Goal: Check status: Check status

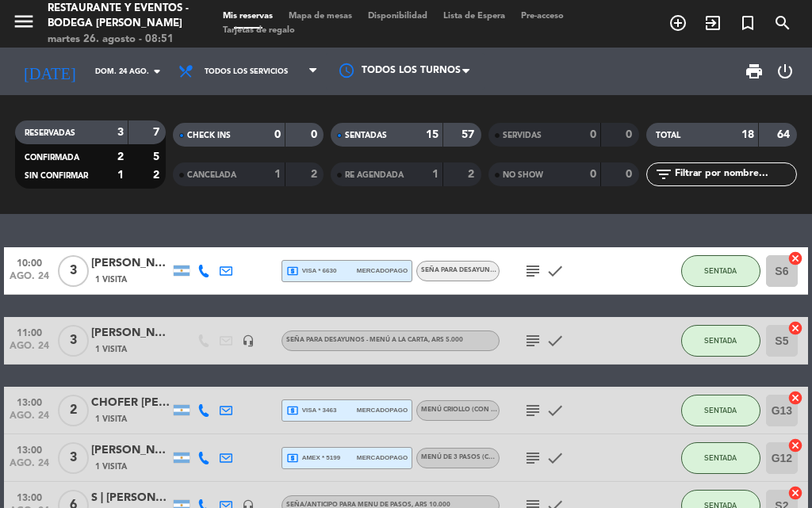
click at [530, 273] on icon "subject" at bounding box center [532, 271] width 19 height 19
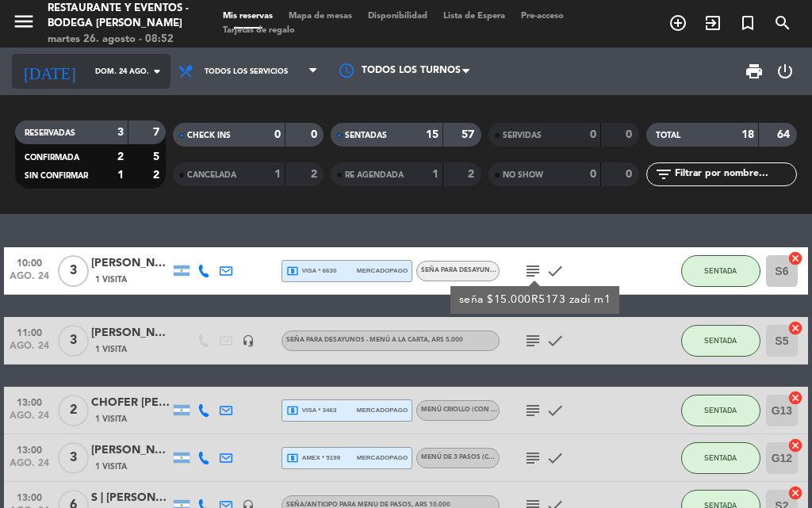
click at [87, 62] on input "dom. 24 ago." at bounding box center [139, 71] width 104 height 25
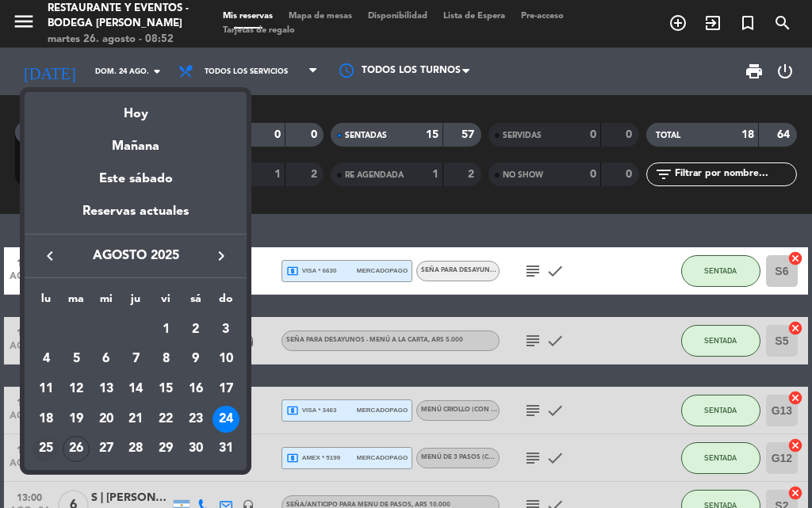
click at [40, 447] on div "25" at bounding box center [46, 449] width 27 height 27
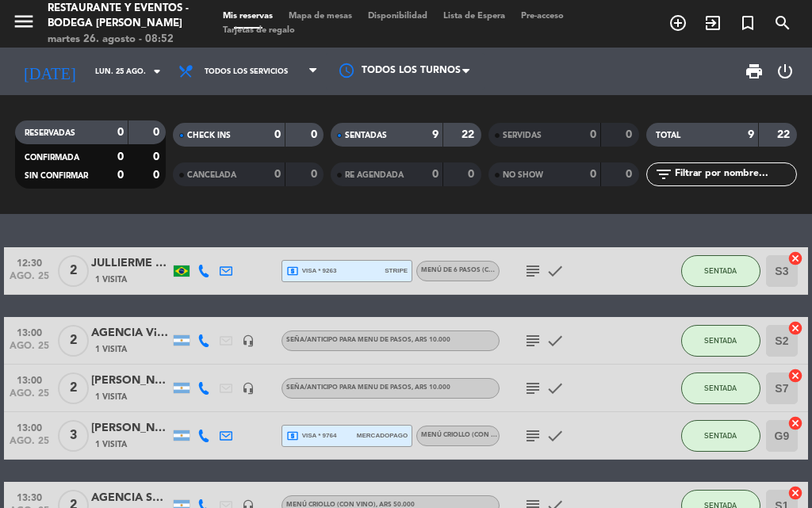
click at [526, 266] on icon "subject" at bounding box center [532, 271] width 19 height 19
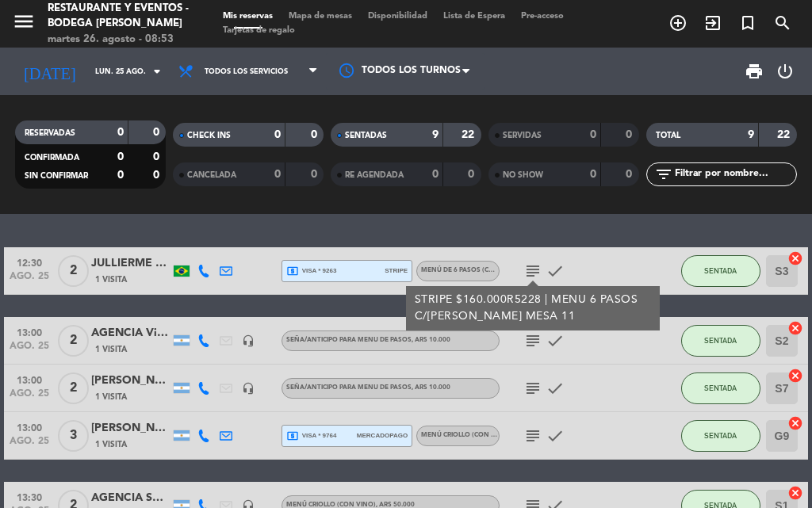
click at [528, 274] on icon "subject" at bounding box center [532, 271] width 19 height 19
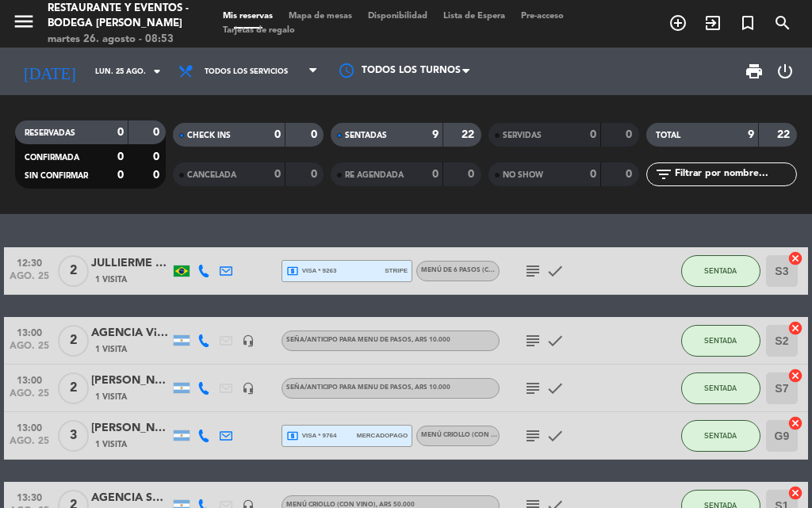
click at [528, 338] on icon "subject" at bounding box center [532, 340] width 19 height 19
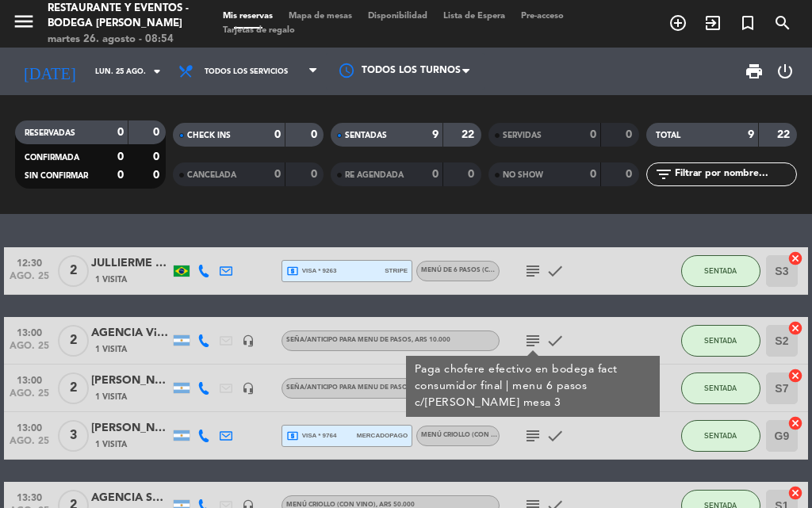
click at [528, 336] on icon "subject" at bounding box center [532, 340] width 19 height 19
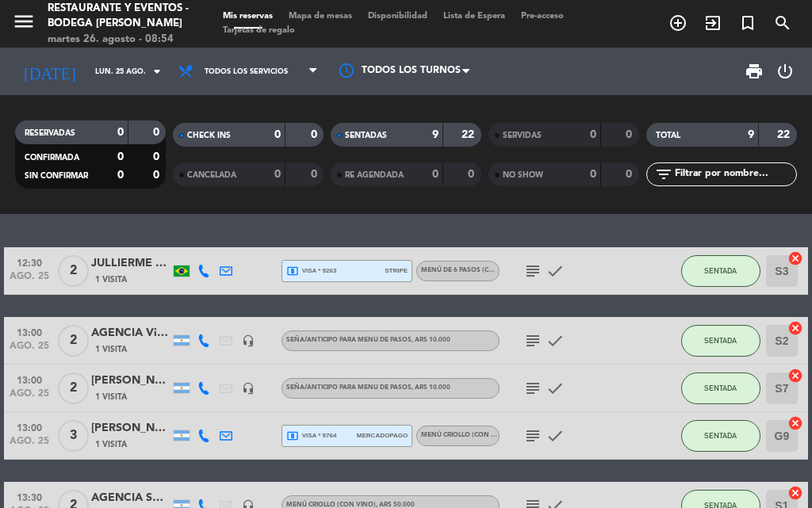
click at [525, 385] on icon "subject" at bounding box center [532, 388] width 19 height 19
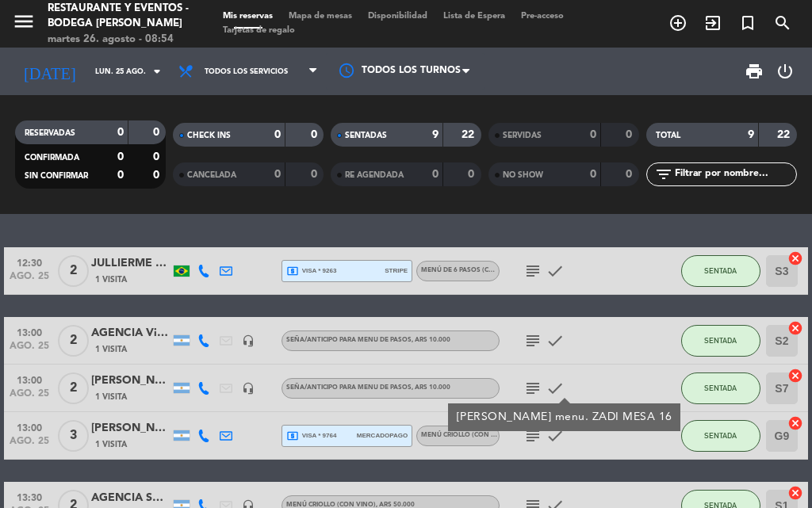
click at [526, 383] on icon "subject" at bounding box center [532, 388] width 19 height 19
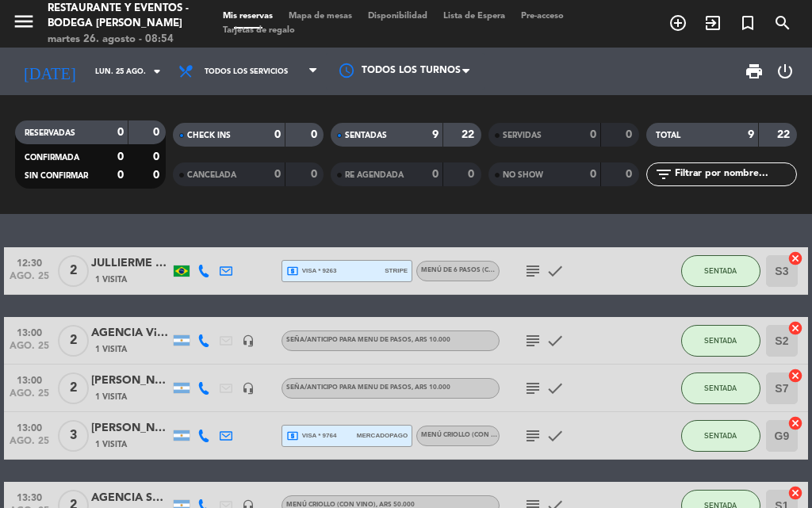
click at [526, 383] on icon "subject" at bounding box center [532, 388] width 19 height 19
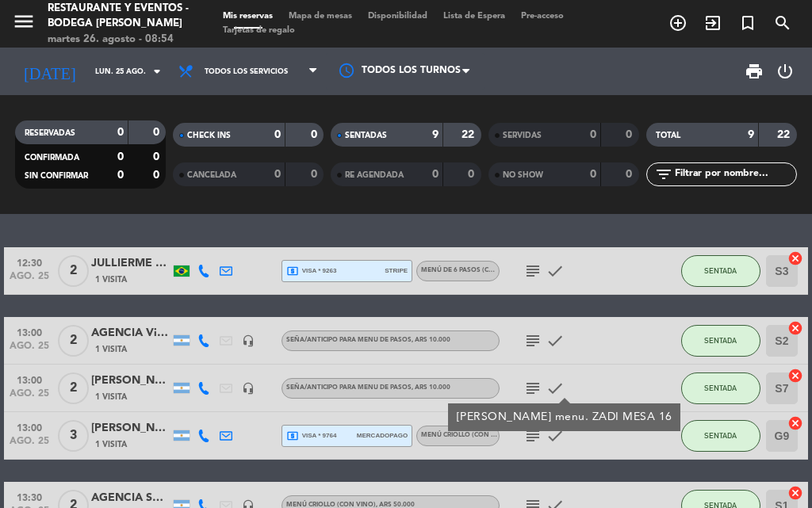
click at [526, 383] on icon "subject" at bounding box center [532, 388] width 19 height 19
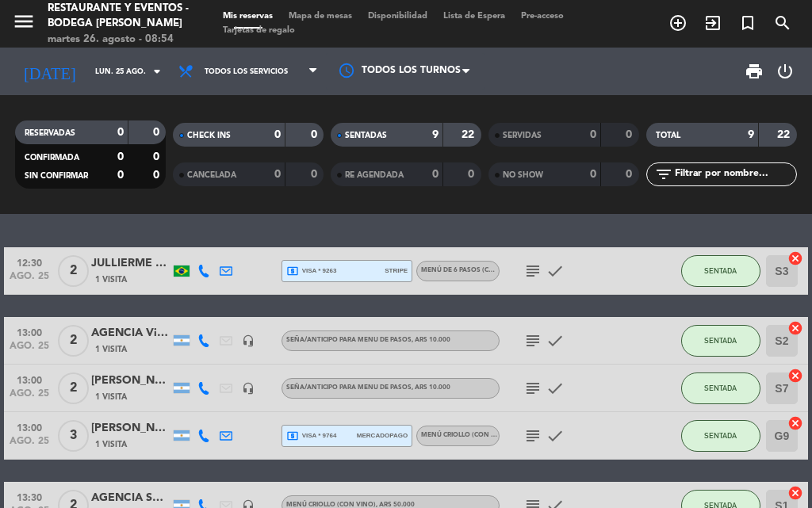
click at [527, 435] on icon "subject" at bounding box center [532, 436] width 19 height 19
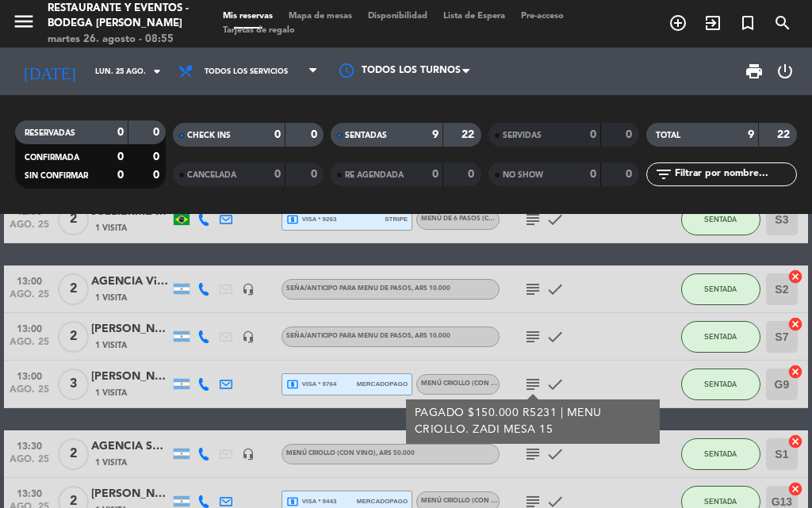
scroll to position [79, 0]
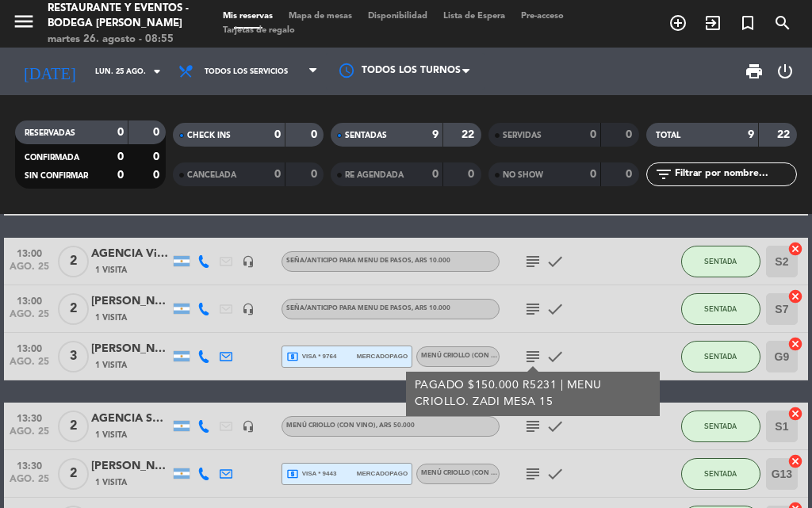
click at [538, 354] on icon "subject" at bounding box center [532, 356] width 19 height 19
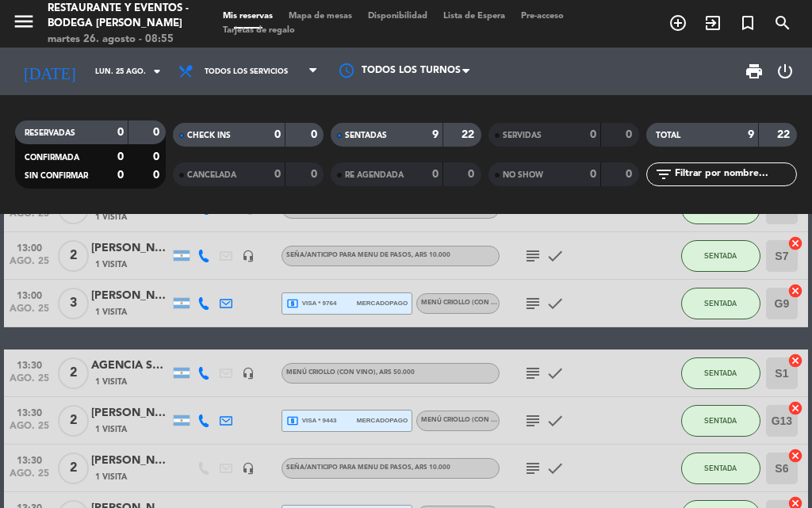
scroll to position [159, 0]
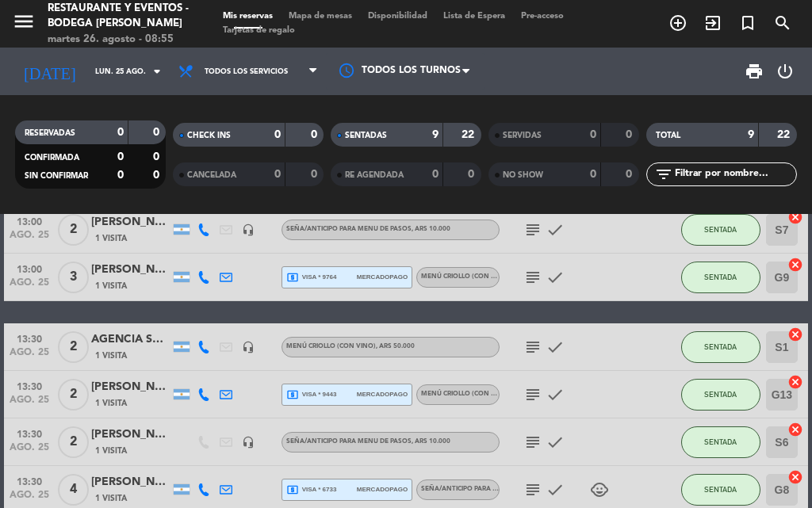
click at [538, 354] on icon "subject" at bounding box center [532, 347] width 19 height 19
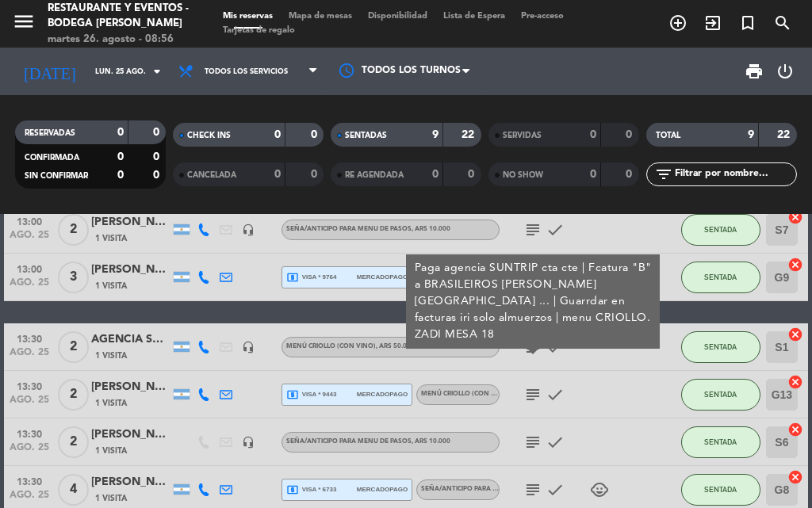
click at [532, 397] on icon "subject" at bounding box center [532, 394] width 19 height 19
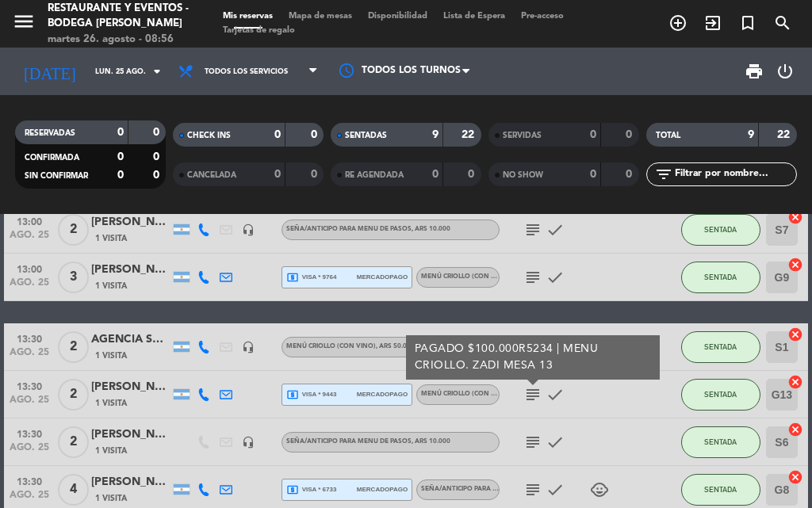
click at [534, 441] on icon "subject" at bounding box center [532, 442] width 19 height 19
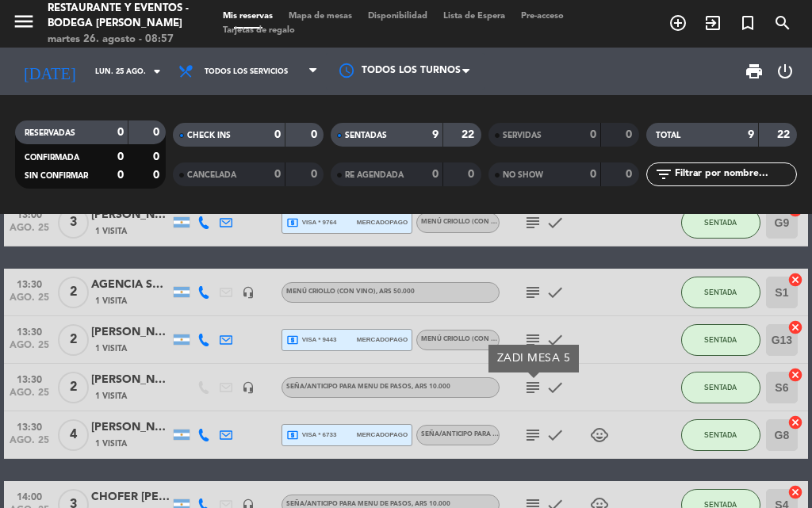
scroll to position [238, 0]
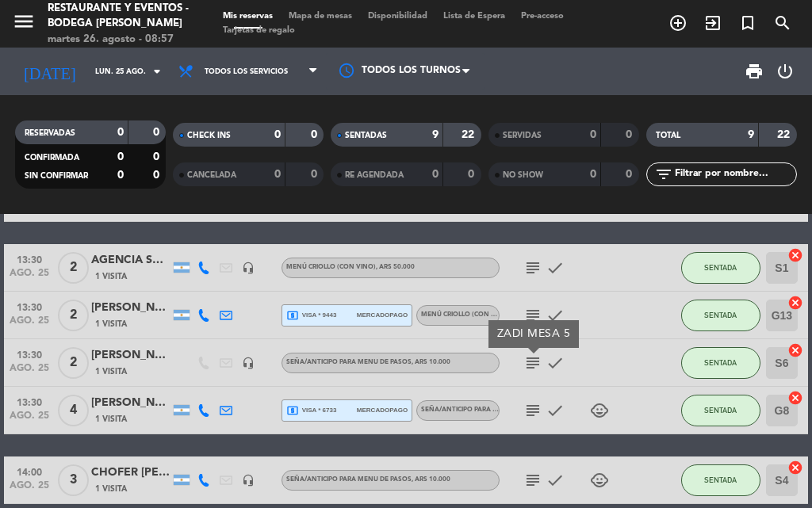
click at [534, 406] on icon "subject" at bounding box center [532, 410] width 19 height 19
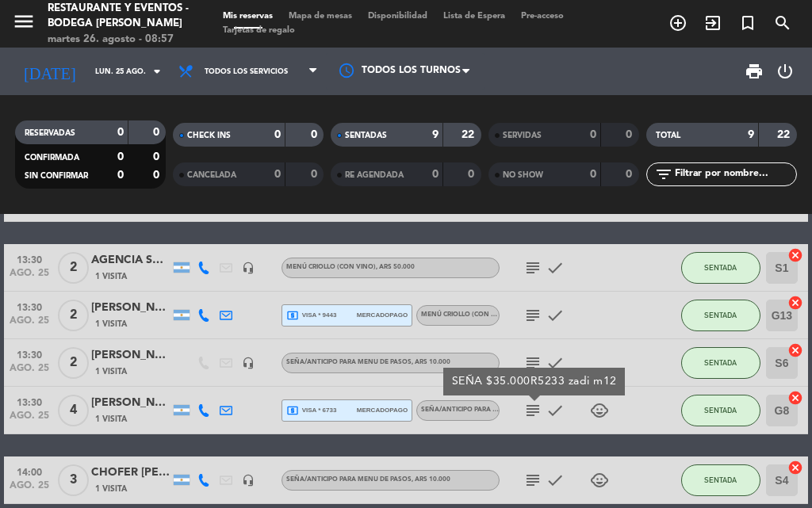
scroll to position [313, 0]
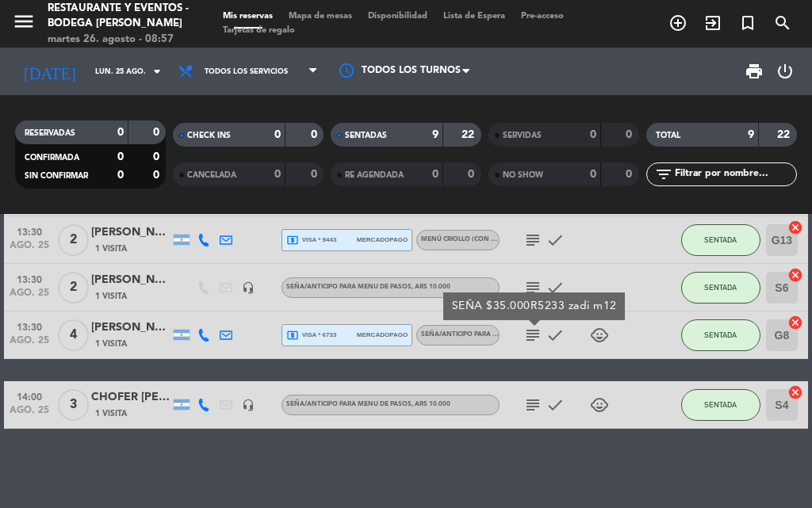
click at [534, 406] on icon "subject" at bounding box center [532, 405] width 19 height 19
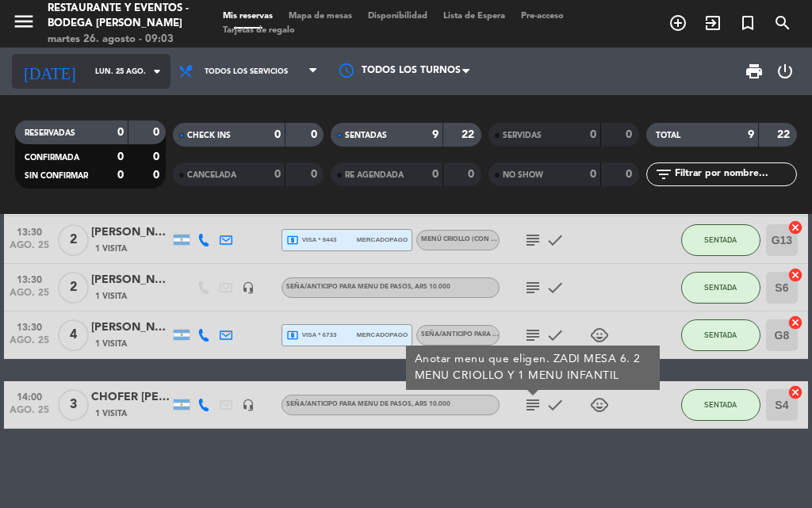
click at [94, 65] on input "lun. 25 ago." at bounding box center [139, 71] width 104 height 25
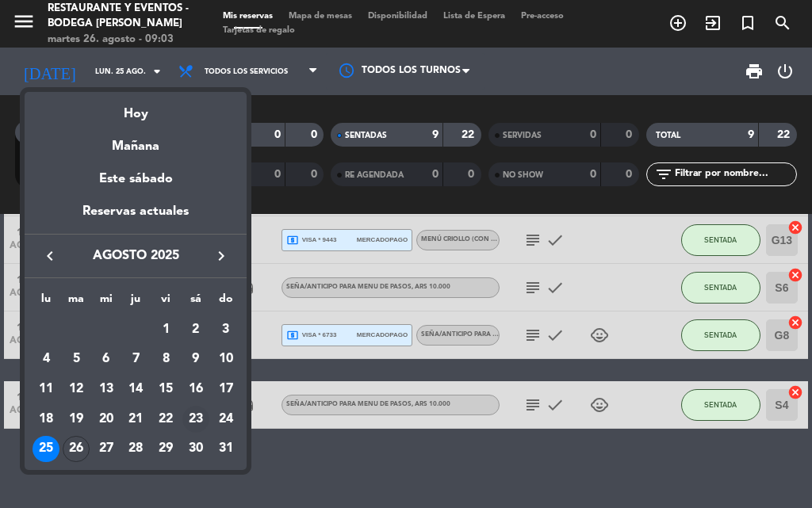
click at [193, 420] on div "23" at bounding box center [195, 419] width 27 height 27
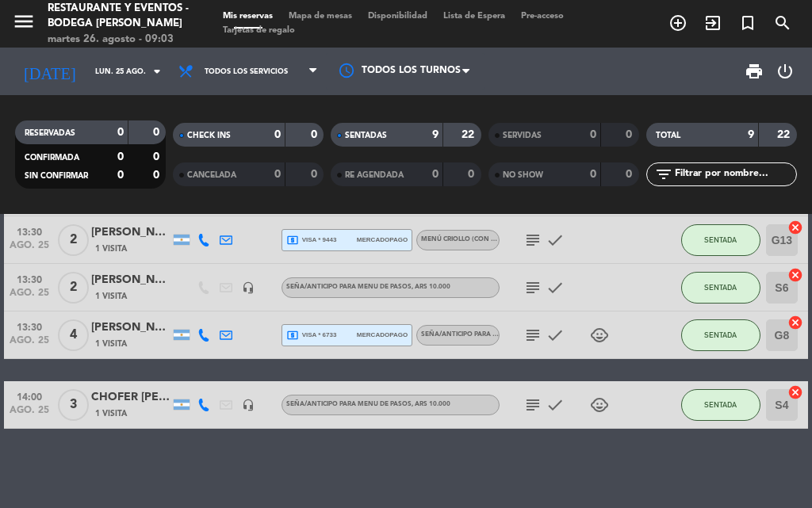
type input "sáb. 23 ago."
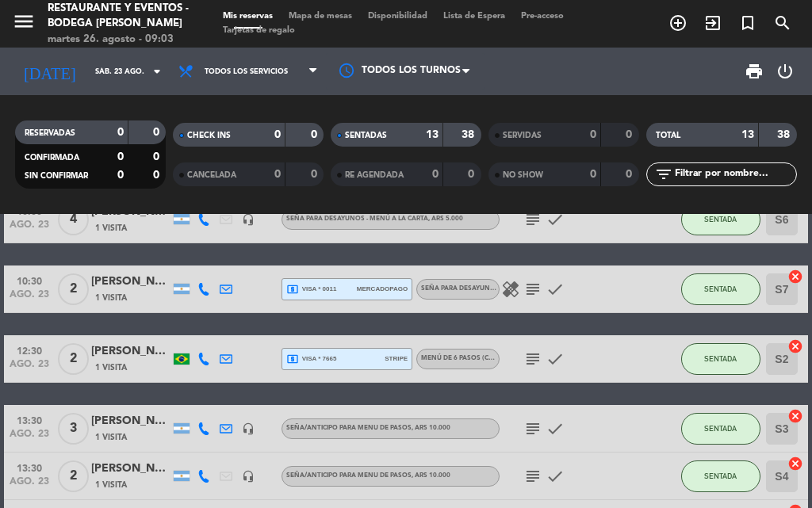
scroll to position [79, 0]
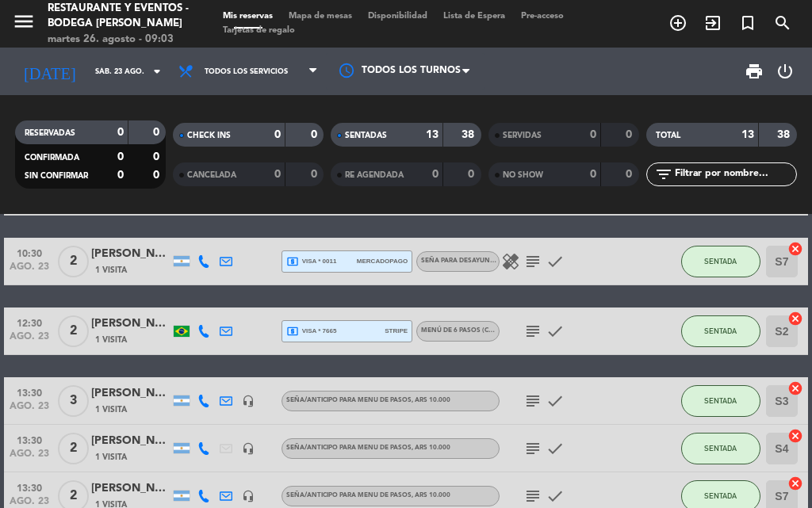
click at [530, 332] on icon "subject" at bounding box center [532, 331] width 19 height 19
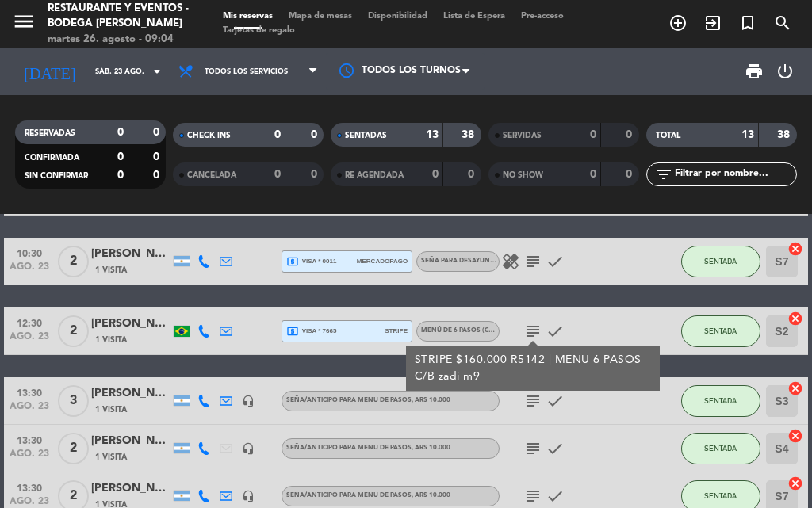
click at [530, 332] on icon "subject" at bounding box center [532, 331] width 19 height 19
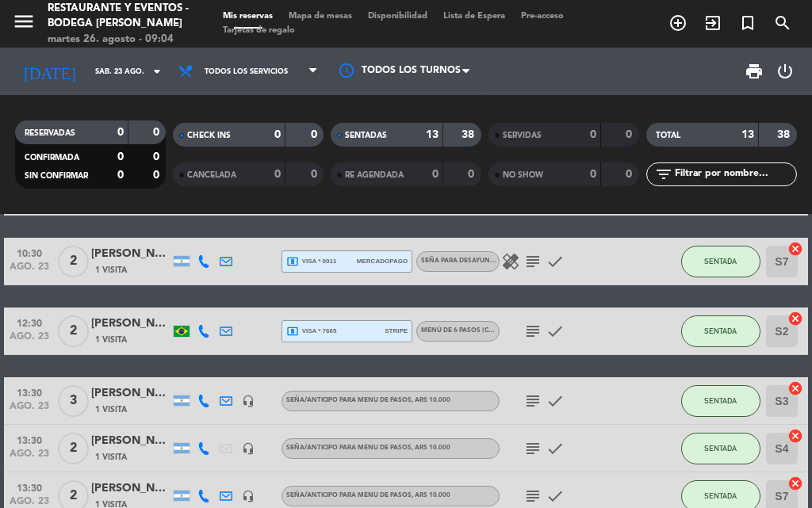
click at [529, 400] on icon "subject" at bounding box center [532, 401] width 19 height 19
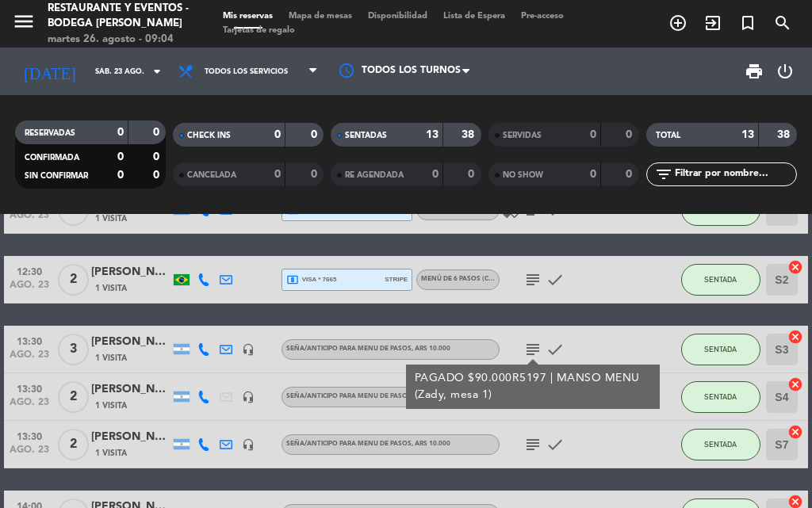
scroll to position [159, 0]
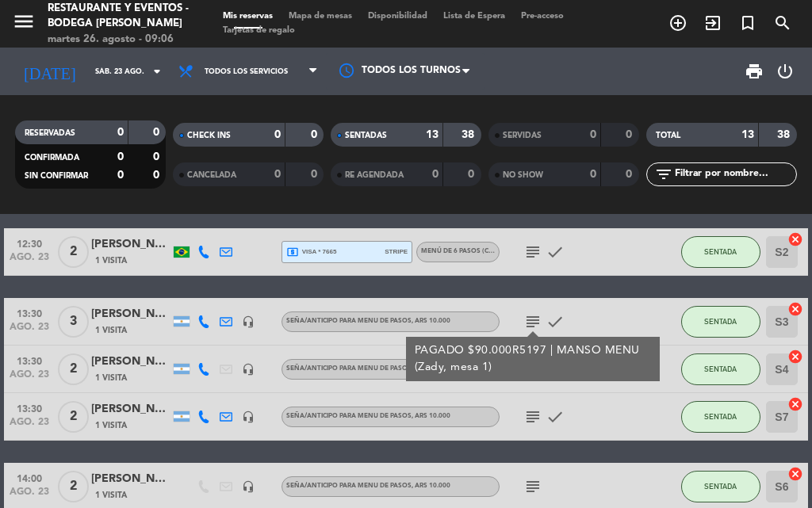
click at [532, 317] on icon "subject" at bounding box center [532, 321] width 19 height 19
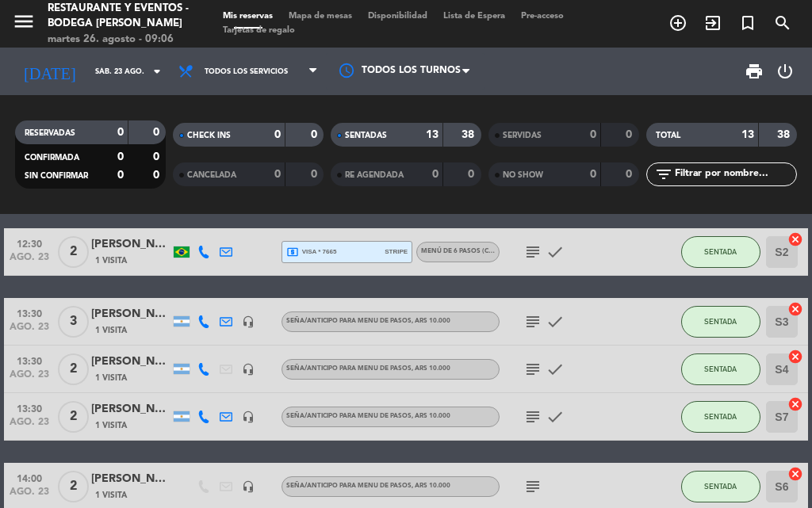
click at [534, 369] on icon "subject" at bounding box center [532, 369] width 19 height 19
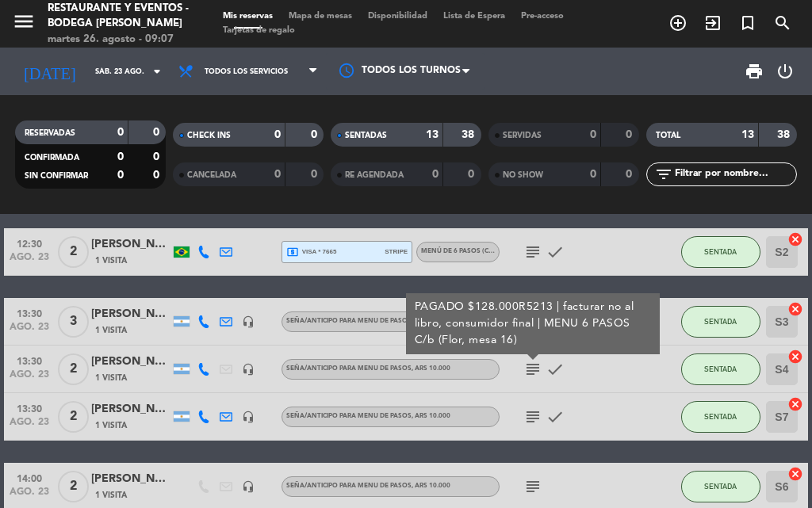
click at [530, 417] on icon "subject" at bounding box center [532, 417] width 19 height 19
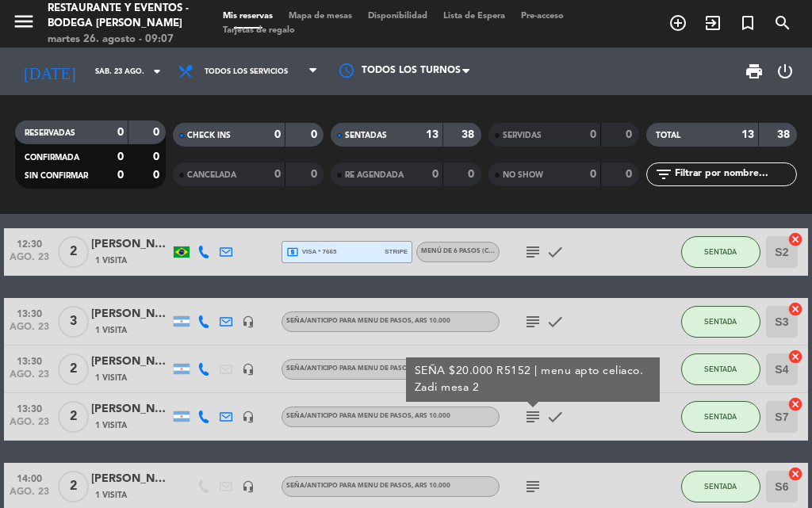
scroll to position [238, 0]
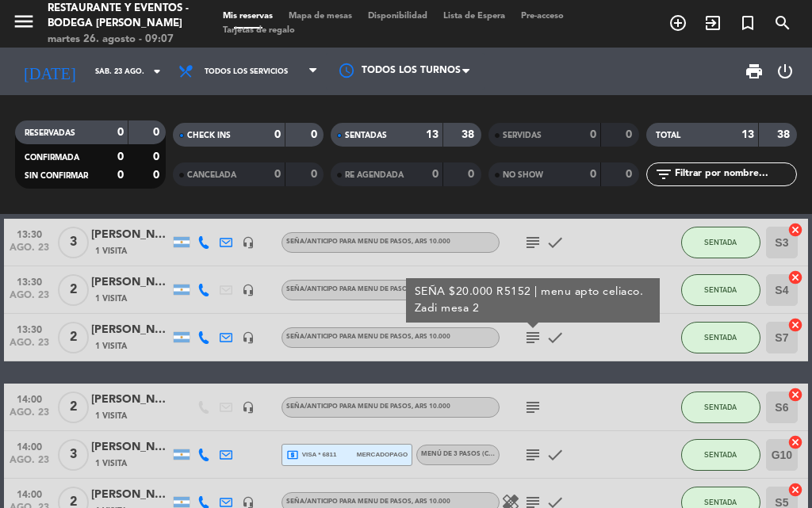
click at [530, 408] on icon "subject" at bounding box center [532, 407] width 19 height 19
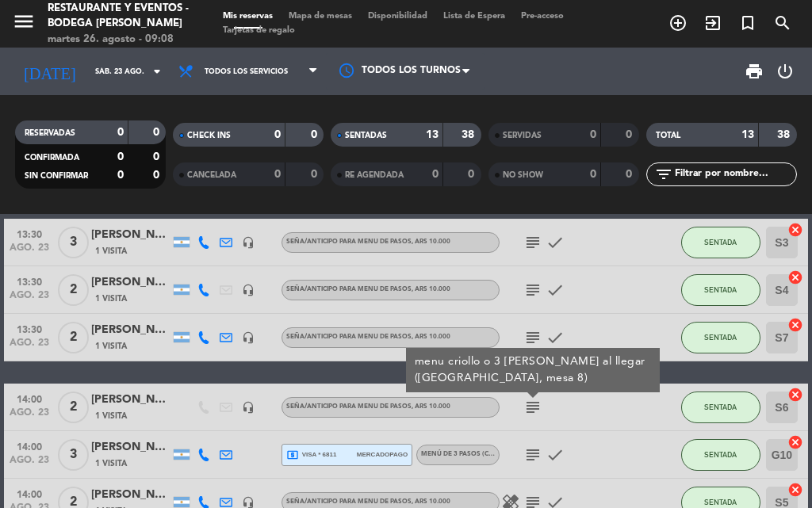
scroll to position [317, 0]
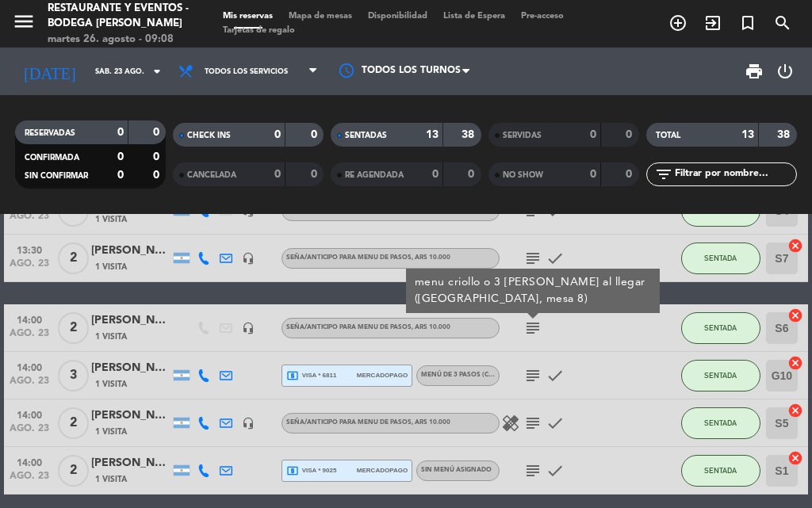
click at [534, 376] on icon "subject" at bounding box center [532, 375] width 19 height 19
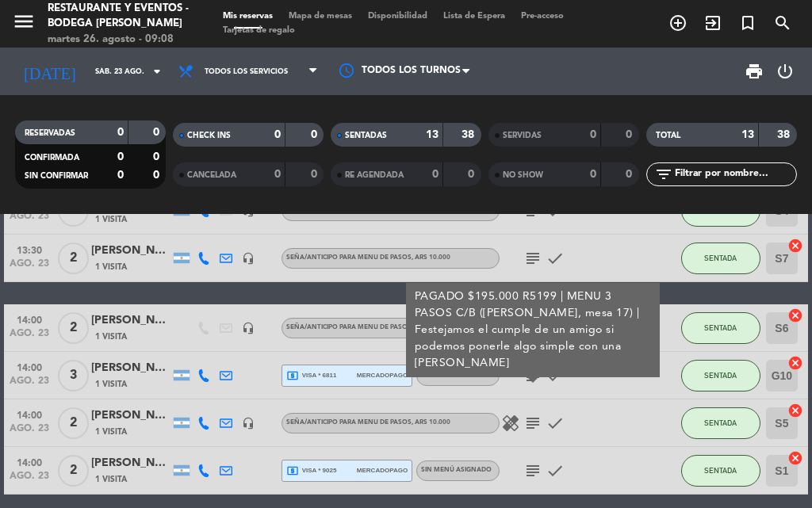
click at [526, 420] on icon "subject" at bounding box center [532, 423] width 19 height 19
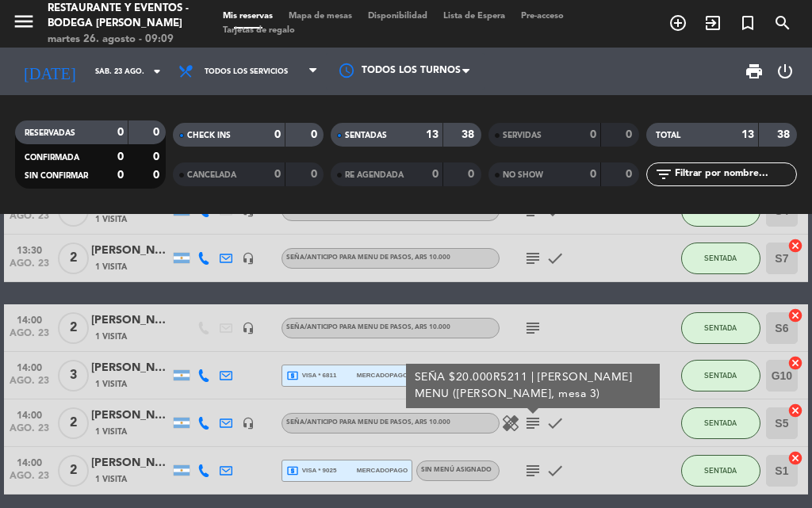
scroll to position [396, 0]
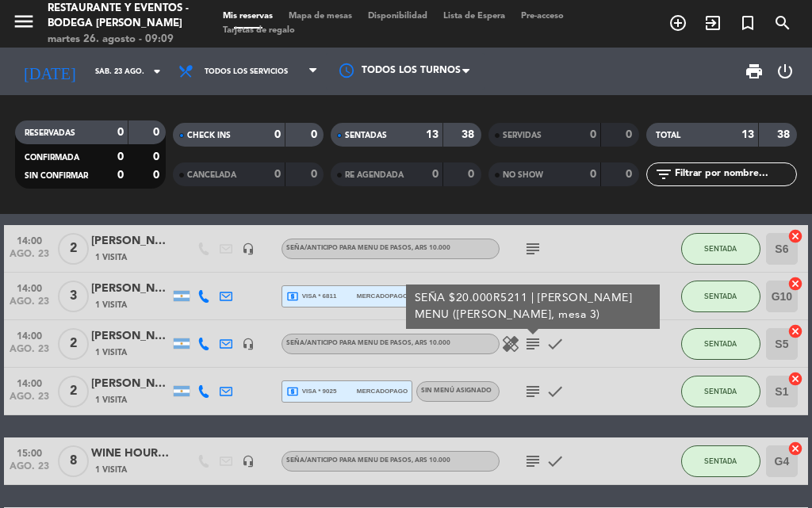
click at [534, 392] on icon "subject" at bounding box center [532, 391] width 19 height 19
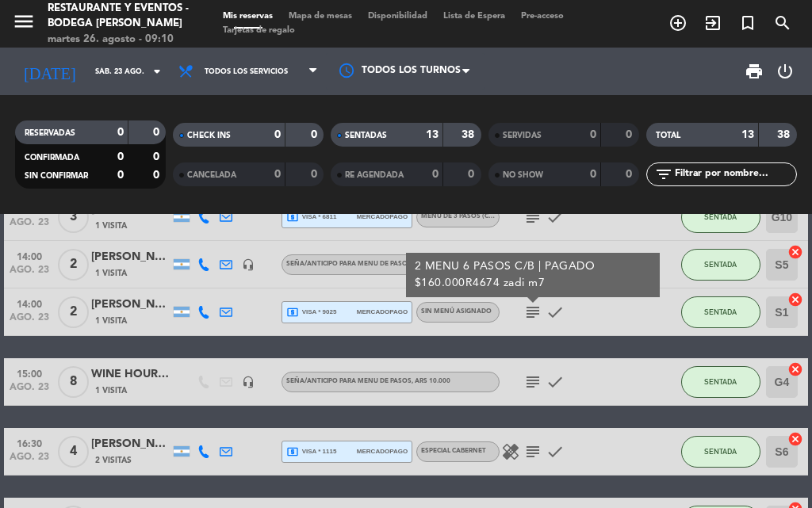
scroll to position [555, 0]
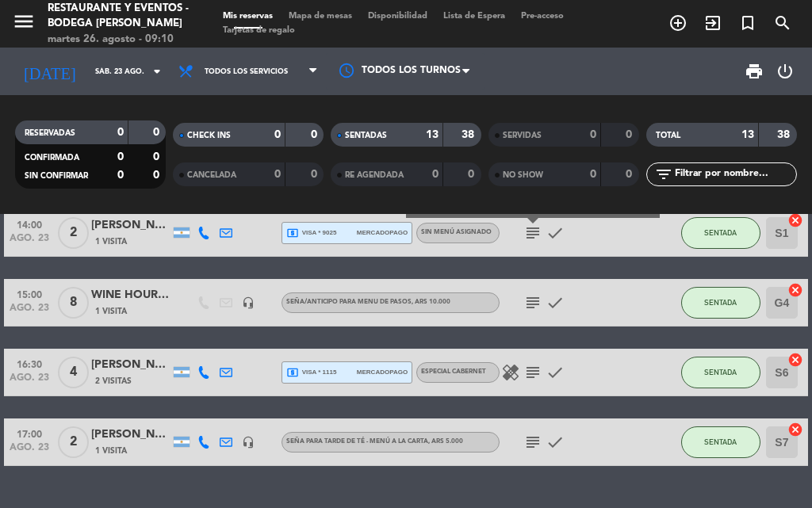
click at [533, 378] on icon "subject" at bounding box center [532, 372] width 19 height 19
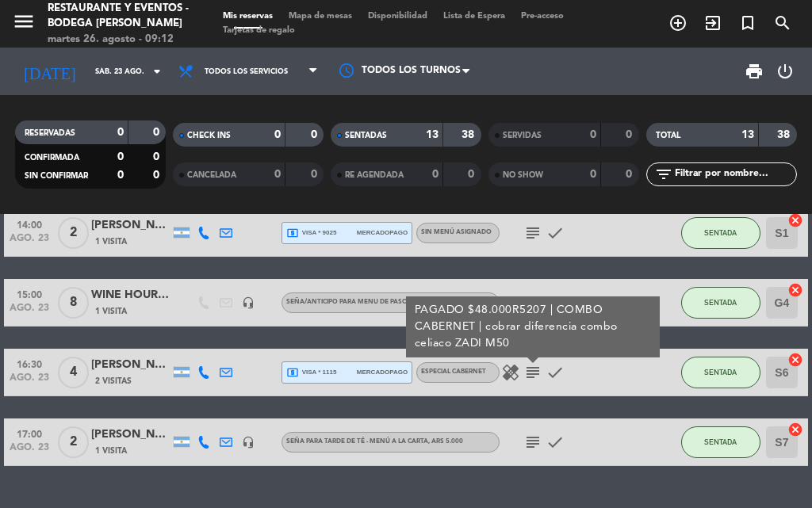
click at [534, 444] on icon "subject" at bounding box center [532, 442] width 19 height 19
